Goal: Task Accomplishment & Management: Complete application form

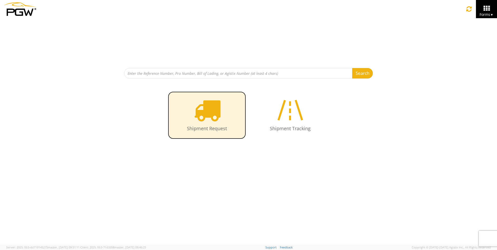
click at [214, 105] on icon at bounding box center [207, 110] width 27 height 27
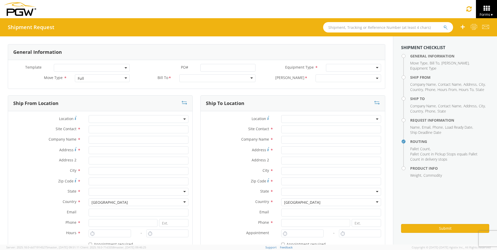
click at [92, 79] on div "Full" at bounding box center [102, 78] width 55 height 8
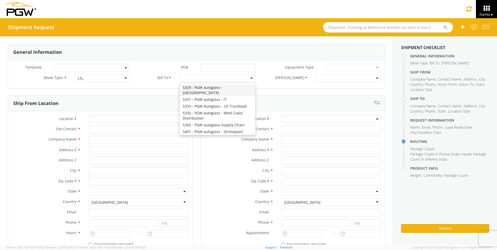
click at [196, 75] on div at bounding box center [217, 78] width 76 height 8
type input "5629"
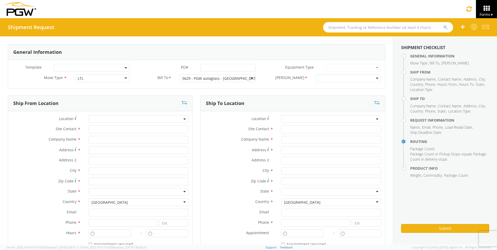
click at [355, 68] on div at bounding box center [353, 68] width 55 height 8
click at [372, 69] on div at bounding box center [353, 68] width 55 height 8
click at [373, 69] on div at bounding box center [353, 68] width 55 height 8
click at [373, 67] on div at bounding box center [353, 68] width 55 height 8
click at [369, 80] on span at bounding box center [349, 78] width 66 height 8
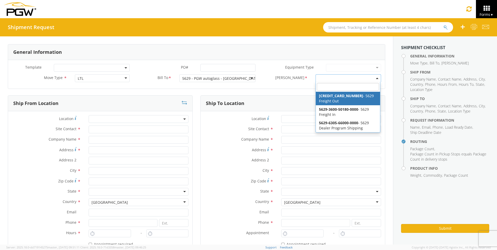
select select "5629-6300-66000-0000"
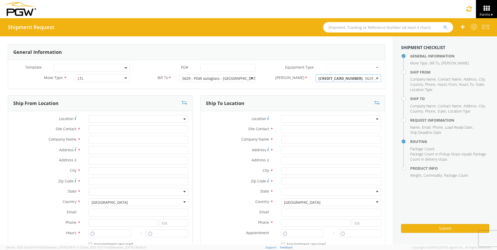
click at [121, 122] on span at bounding box center [139, 119] width 100 height 8
click at [122, 127] on input "search" at bounding box center [138, 128] width 96 height 8
type input "5629"
type input "5629 Branch Manager"
type input "5629 - PGW autoglass - Greenville"
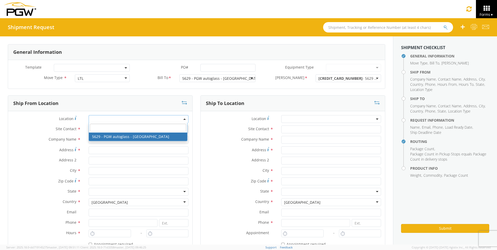
type input "410 Airport Rd"
type input "Greenville"
type input "29607"
type input "lkqsp_o_pm_5629@pgwag.com"
type input "864-250-0139"
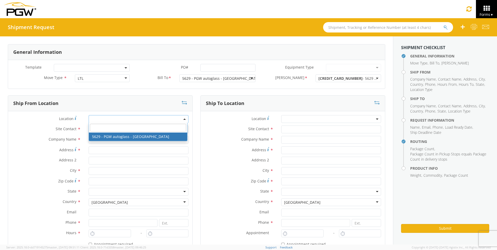
type input "8:00 AM"
type input "2:00 PM"
select select "28419"
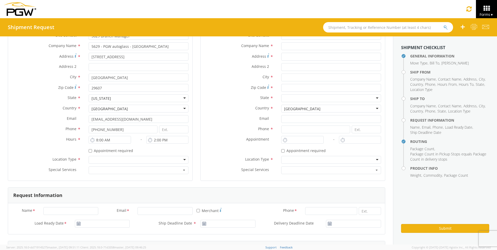
scroll to position [104, 0]
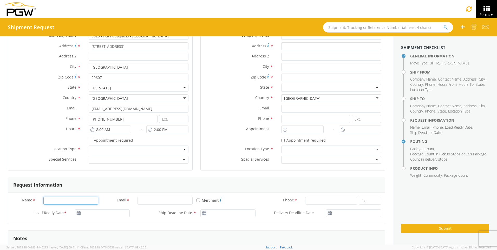
click at [64, 199] on input "Name *" at bounding box center [70, 201] width 55 height 8
type input "Raymond"
click at [151, 201] on input "Email *" at bounding box center [165, 201] width 55 height 8
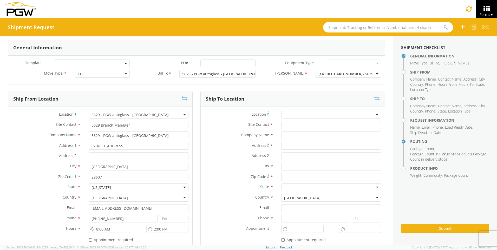
scroll to position [0, 0]
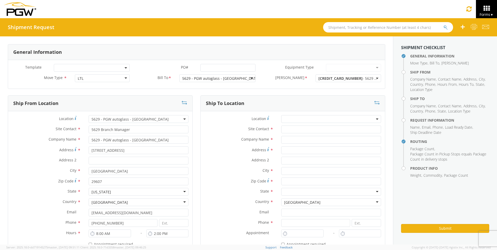
type input "Rgrier"
